Goal: Task Accomplishment & Management: Manage account settings

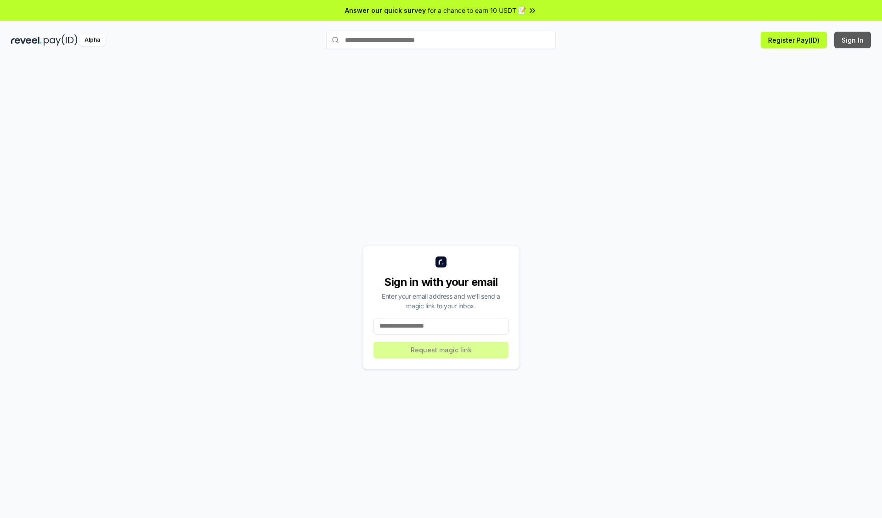
click at [853, 40] on button "Sign In" at bounding box center [852, 40] width 37 height 17
type input "**********"
click at [441, 350] on button "Request magic link" at bounding box center [440, 350] width 135 height 17
